Goal: Task Accomplishment & Management: Manage account settings

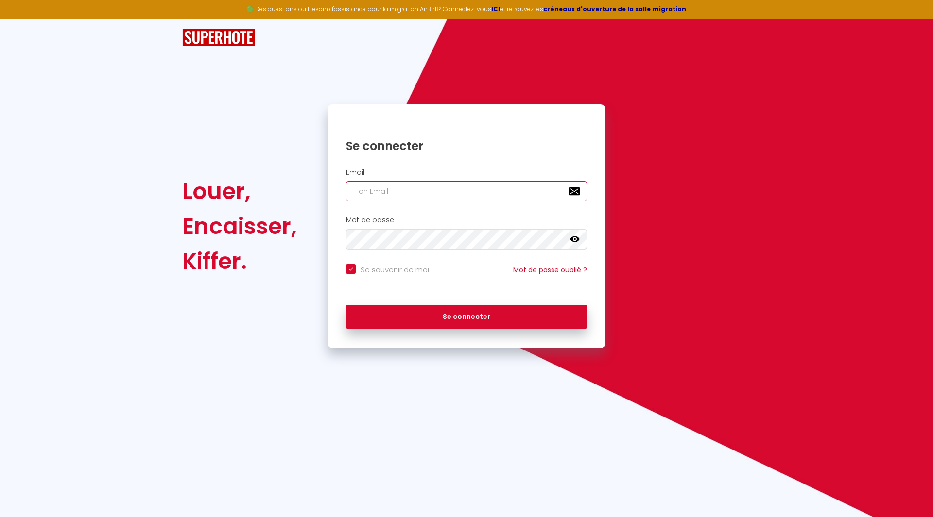
click at [428, 188] on input "email" at bounding box center [466, 191] width 241 height 20
click at [410, 194] on input "email" at bounding box center [466, 191] width 241 height 20
click at [383, 192] on input "email" at bounding box center [466, 191] width 241 height 20
type input "s"
checkbox input "true"
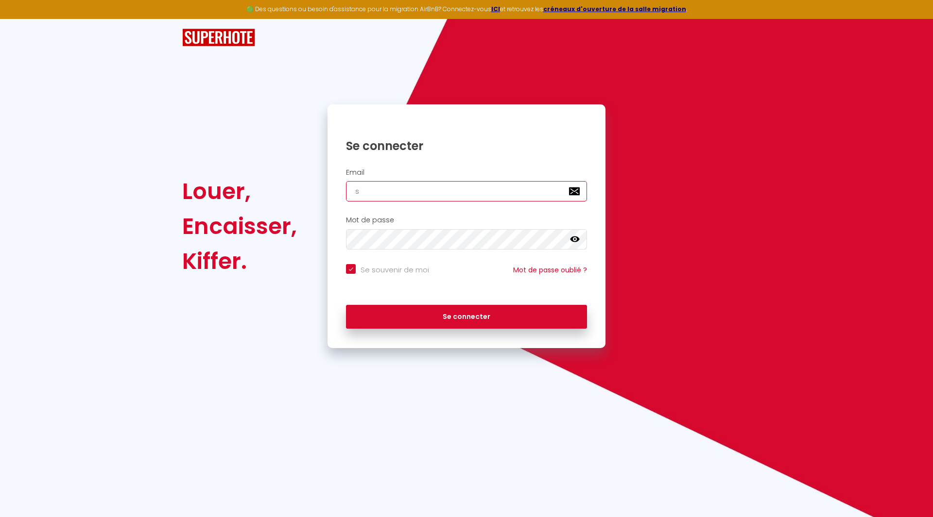
type input "s."
checkbox input "true"
type input "[PERSON_NAME]"
checkbox input "true"
type input "[PERSON_NAME]"
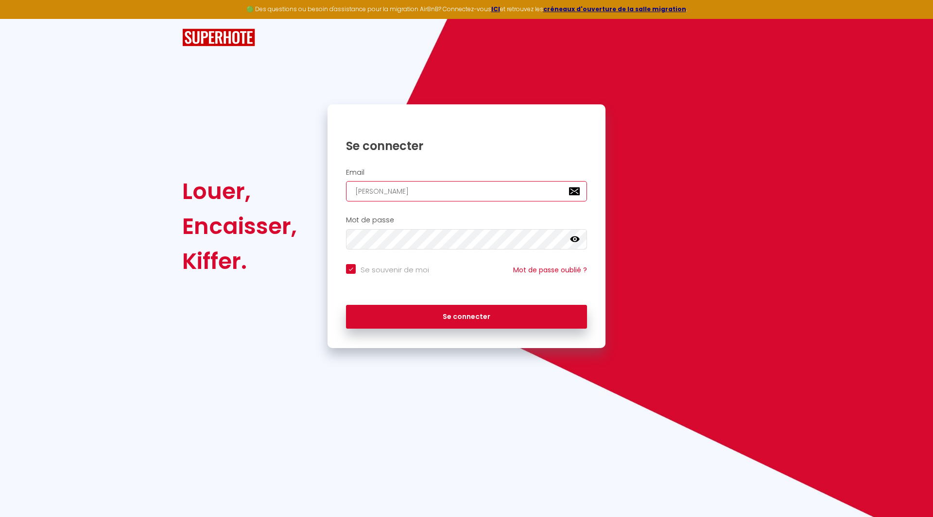
checkbox input "true"
type input "s.j.i"
checkbox input "true"
type input "[PERSON_NAME][DOMAIN_NAME]"
checkbox input "true"
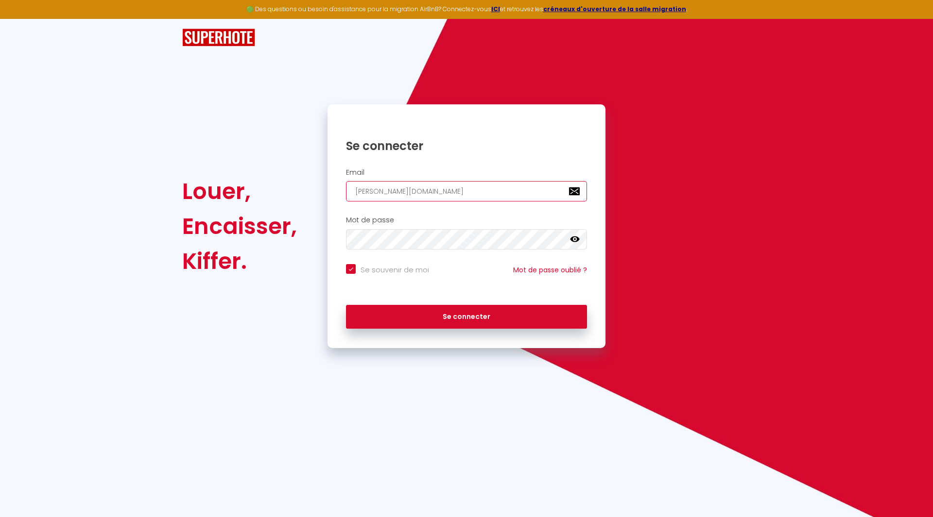
type input "[PERSON_NAME]"
checkbox input "true"
type input "[DOMAIN_NAME]"
checkbox input "true"
type input "[DOMAIN_NAME]."
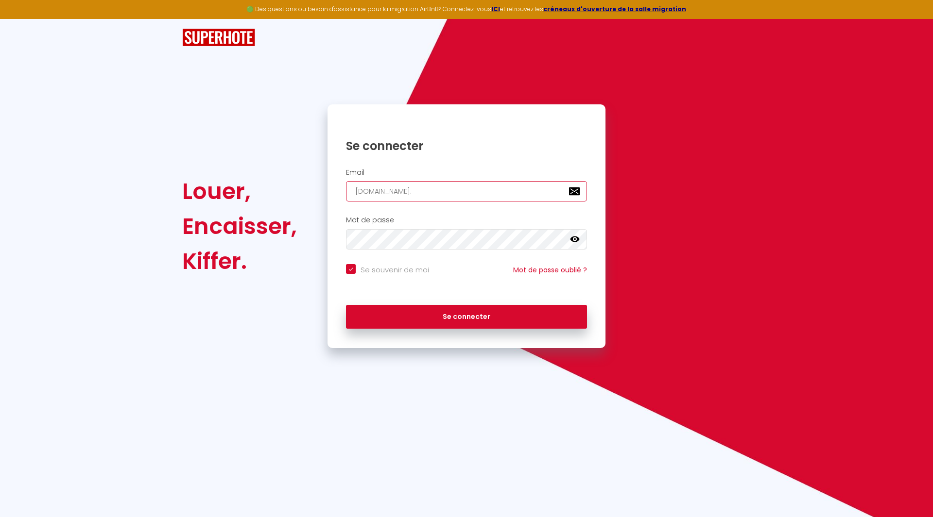
checkbox input "true"
type input "[PERSON_NAME].h"
checkbox input "true"
type input "[PERSON_NAME].ho"
checkbox input "true"
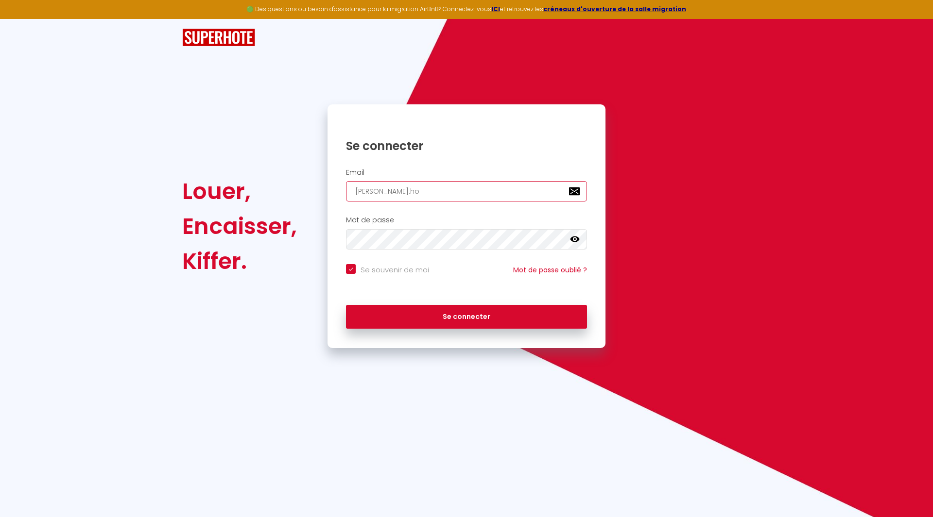
type input "[PERSON_NAME].hol"
checkbox input "true"
type input "[PERSON_NAME].hold"
checkbox input "true"
type input "[PERSON_NAME].holdi"
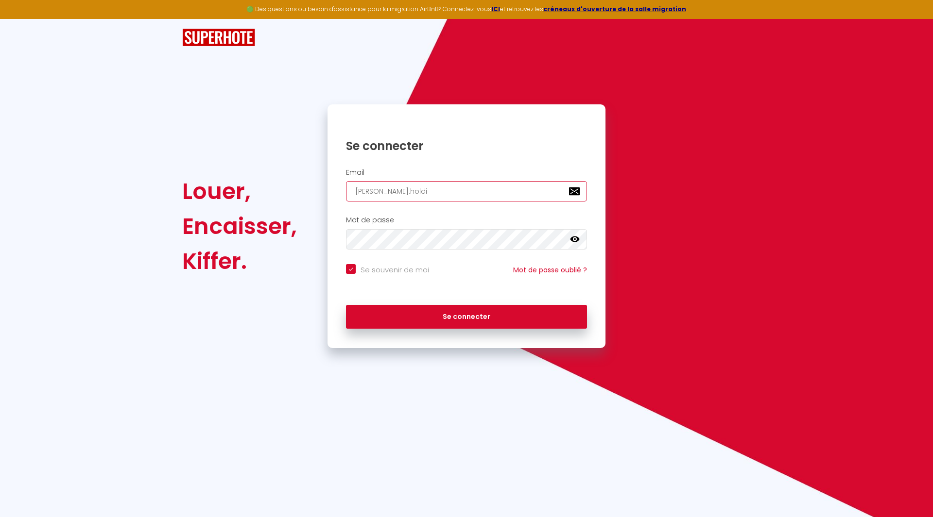
checkbox input "true"
type input "[PERSON_NAME].holdin"
checkbox input "true"
type input "[PERSON_NAME].holding"
checkbox input "true"
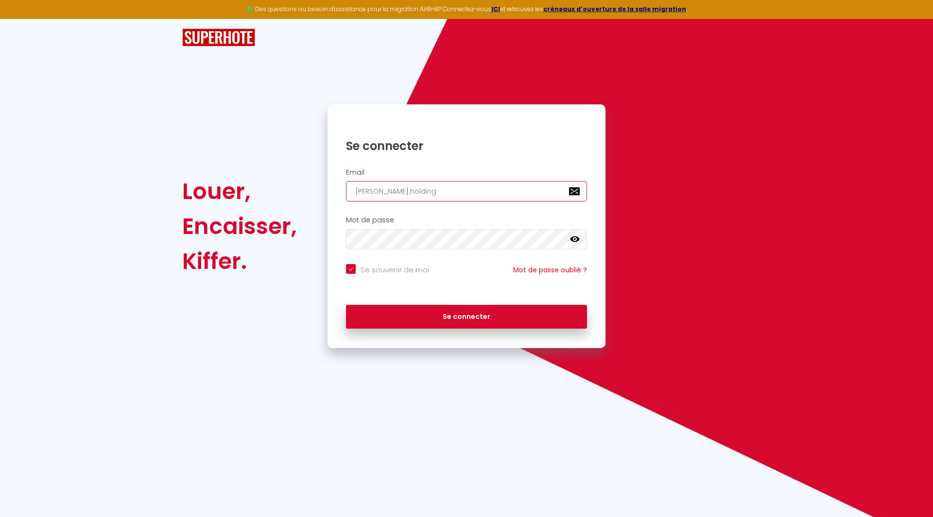
type input "[PERSON_NAME].holding@"
checkbox input "true"
type input "[PERSON_NAME]immo.holding@g"
checkbox input "true"
type input "[PERSON_NAME]immo.holding@gm"
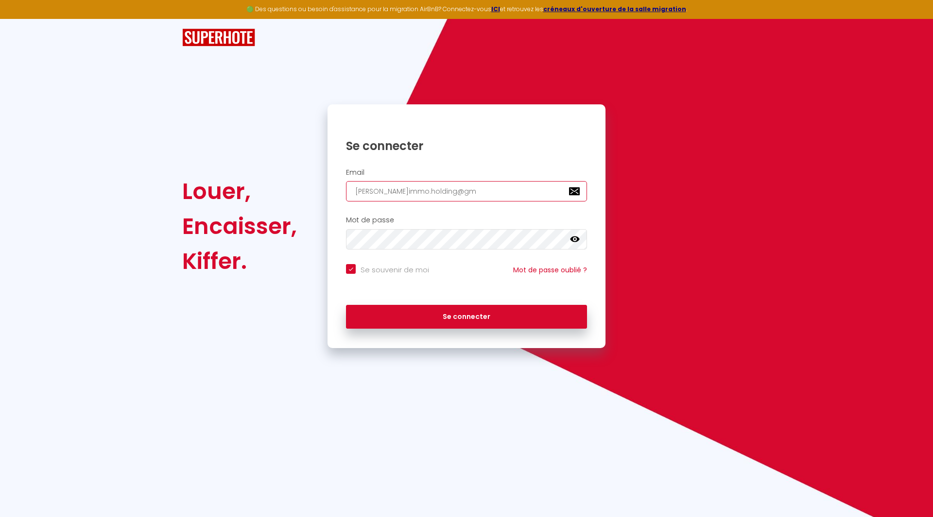
checkbox input "true"
type input "[PERSON_NAME]immo.holding@gma"
checkbox input "true"
type input "[PERSON_NAME]immo.holding@gmai"
checkbox input "true"
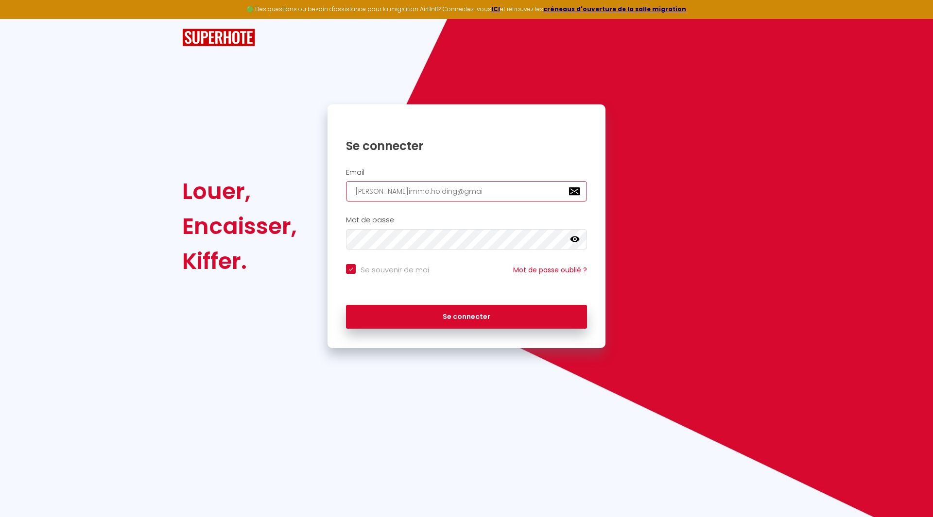
type input "[PERSON_NAME][EMAIL_ADDRESS]"
checkbox input "true"
type input "[PERSON_NAME][EMAIL_ADDRESS]."
checkbox input "true"
type input "[PERSON_NAME]immo.holding@gmail.c"
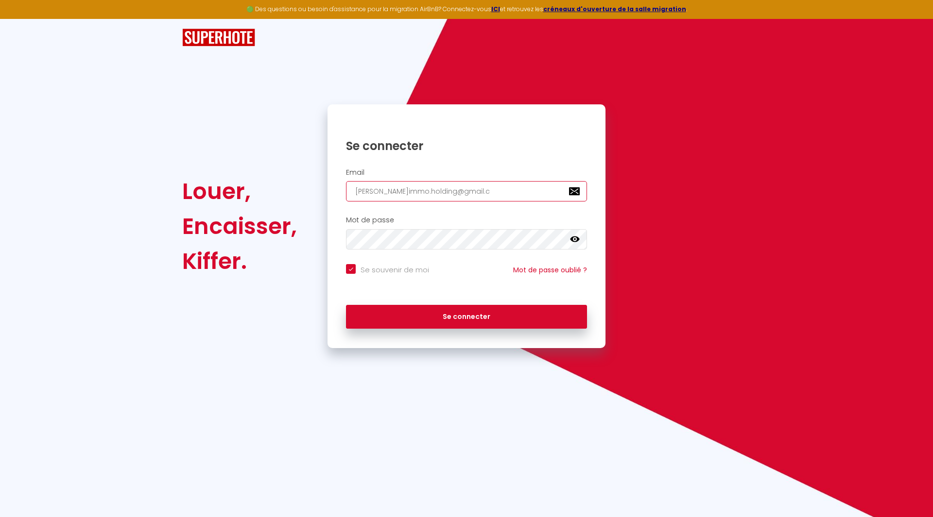
checkbox input "true"
type input "[PERSON_NAME][EMAIL_ADDRESS][DOMAIN_NAME]"
checkbox input "true"
type input "[PERSON_NAME][EMAIL_ADDRESS][DOMAIN_NAME]"
checkbox input "true"
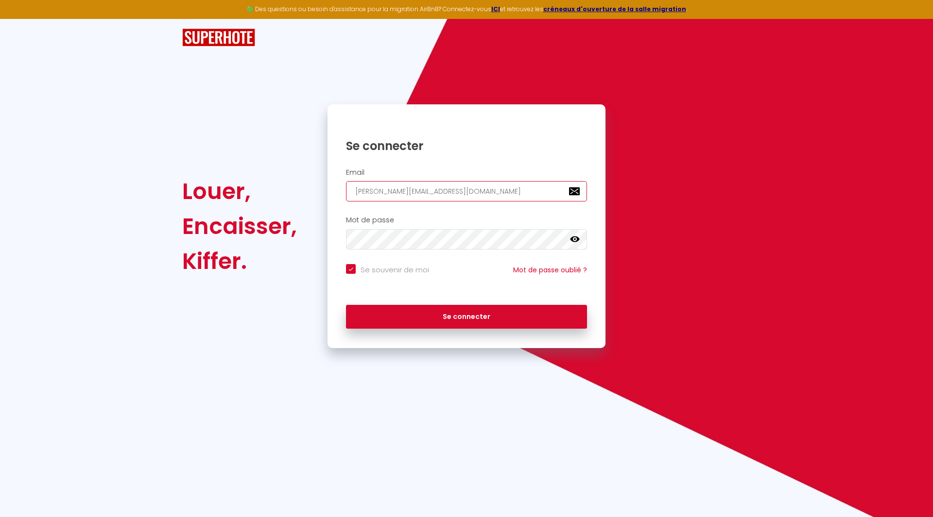
type input "[PERSON_NAME][EMAIL_ADDRESS][DOMAIN_NAME]"
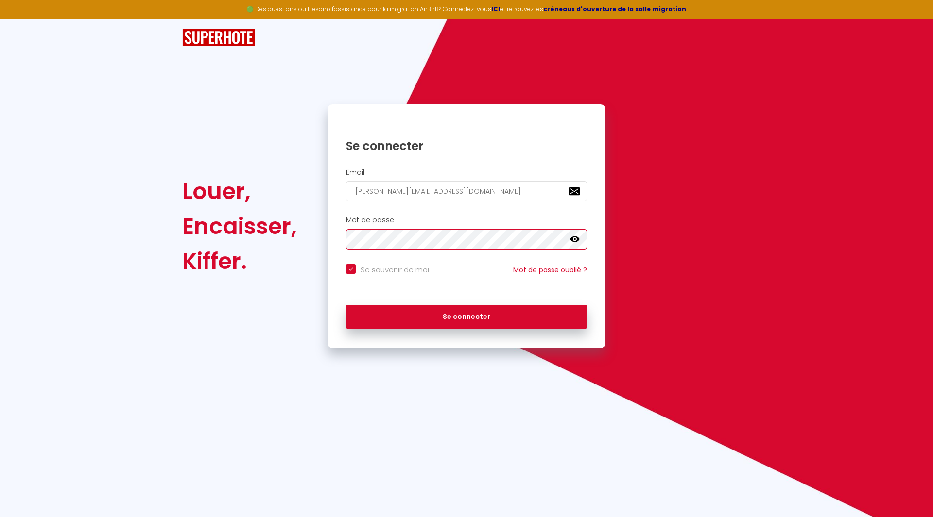
click at [346, 305] on button "Se connecter" at bounding box center [466, 317] width 241 height 24
checkbox input "true"
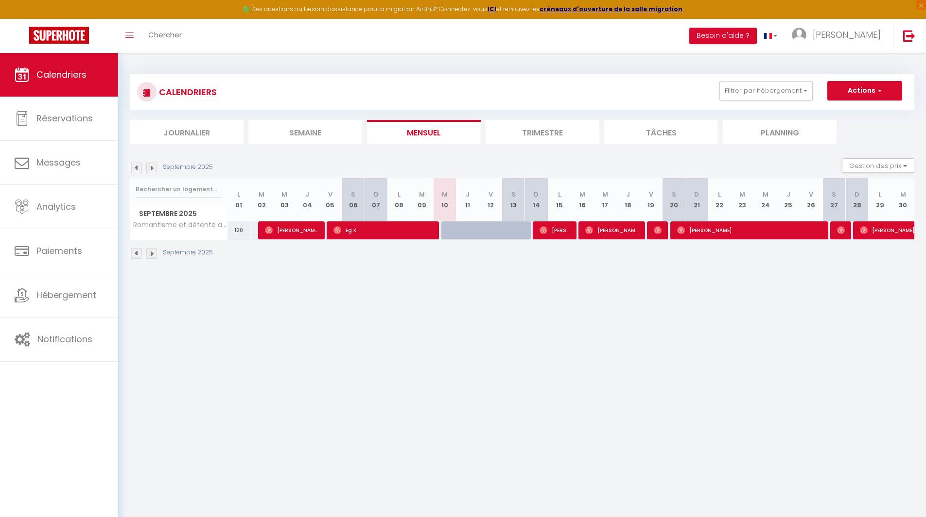
click at [137, 172] on img at bounding box center [136, 168] width 11 height 11
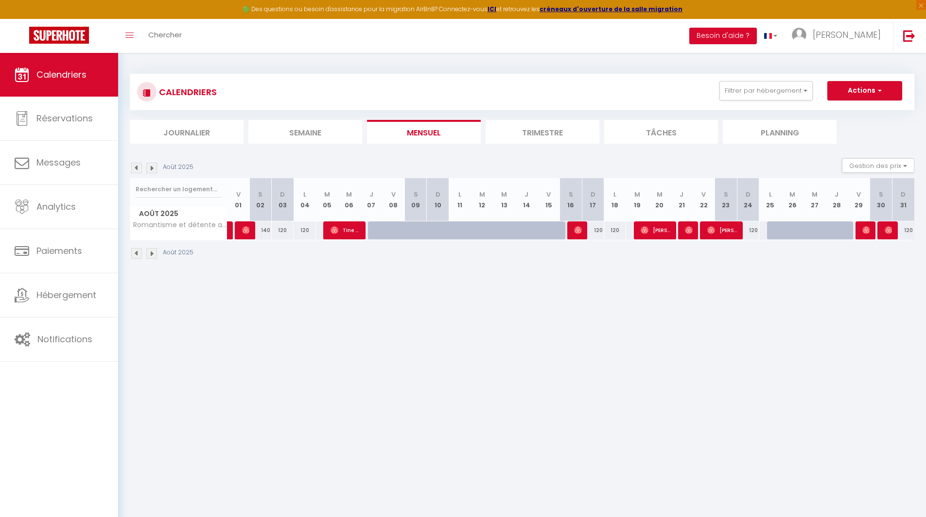
click at [150, 167] on img at bounding box center [151, 168] width 11 height 11
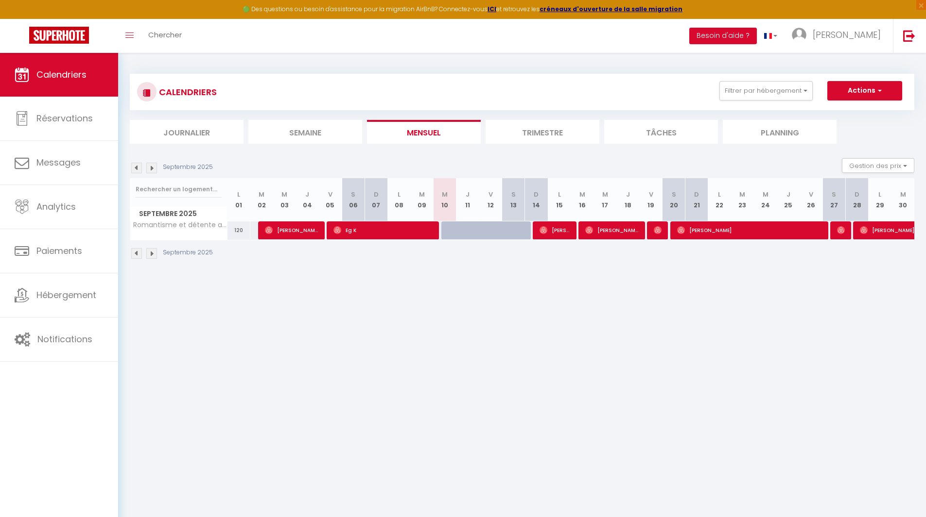
click at [152, 168] on img at bounding box center [151, 168] width 11 height 11
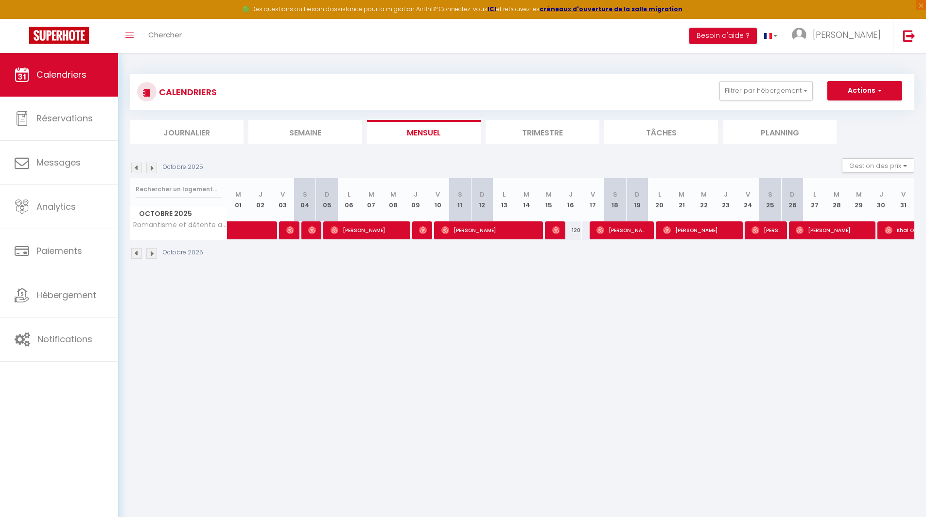
click at [152, 168] on img at bounding box center [151, 168] width 11 height 11
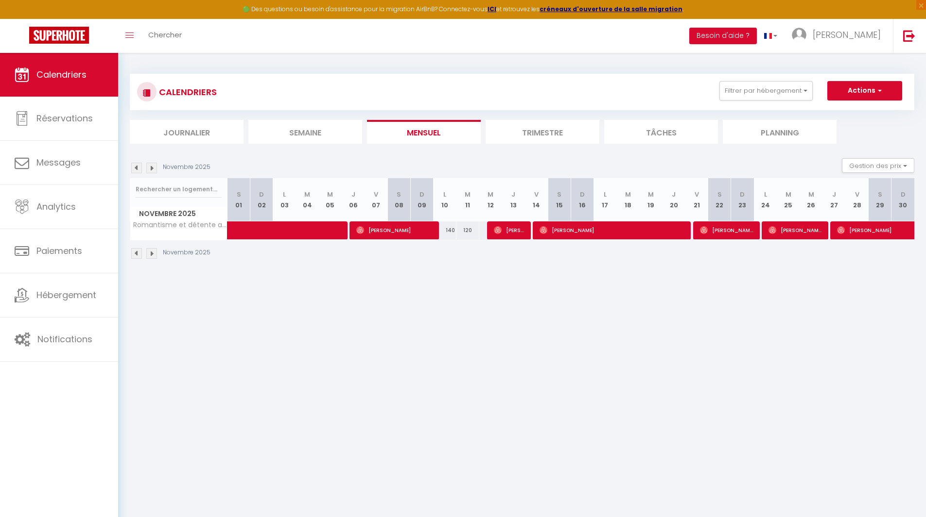
click at [152, 168] on img at bounding box center [151, 168] width 11 height 11
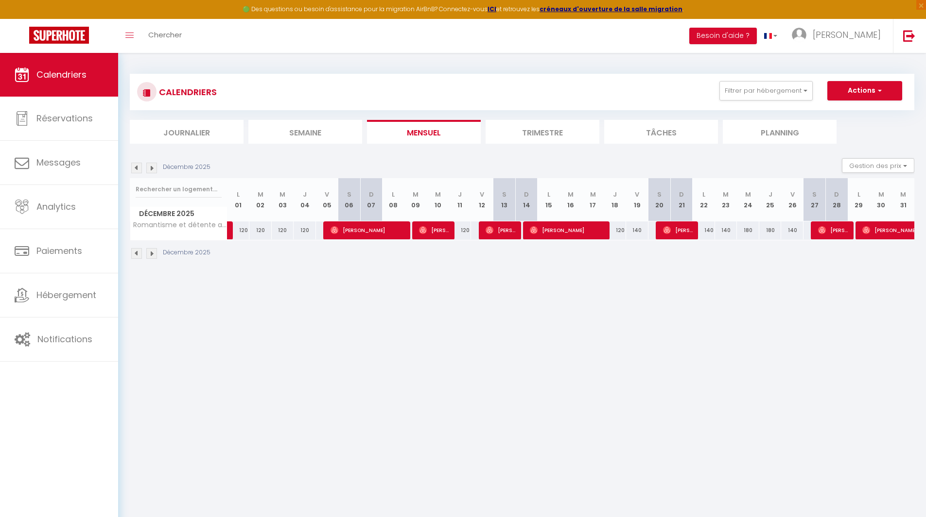
click at [135, 168] on img at bounding box center [136, 168] width 11 height 11
